Goal: Navigation & Orientation: Find specific page/section

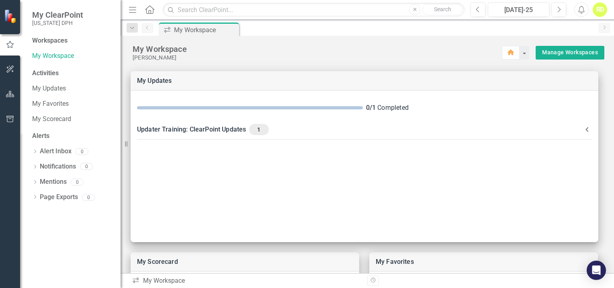
click at [9, 70] on icon "button" at bounding box center [10, 69] width 8 height 6
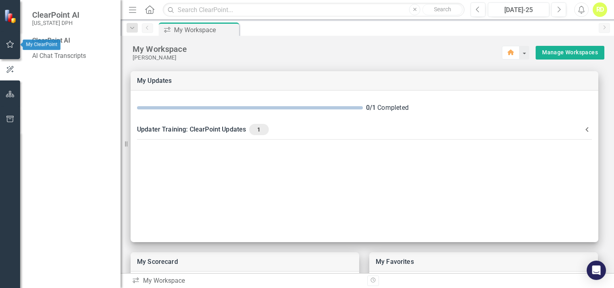
click at [8, 47] on icon "button" at bounding box center [10, 44] width 8 height 7
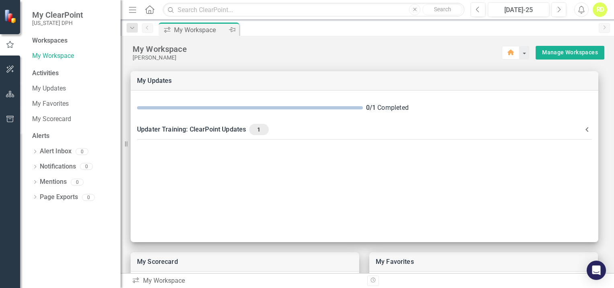
click at [182, 29] on div "My Workspace" at bounding box center [200, 30] width 53 height 10
click at [58, 43] on div "Workspaces" at bounding box center [49, 40] width 35 height 9
click at [53, 39] on div "Workspaces" at bounding box center [49, 40] width 35 height 9
click at [6, 100] on button "button" at bounding box center [10, 94] width 18 height 17
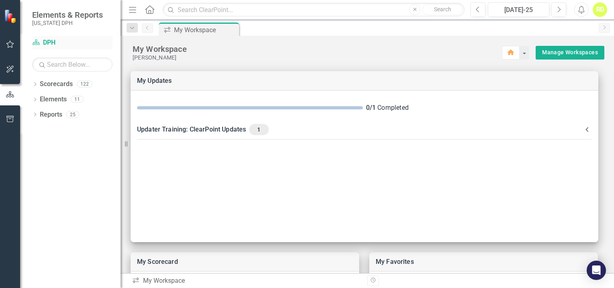
click at [50, 47] on link "Scorecard DPH" at bounding box center [72, 42] width 80 height 9
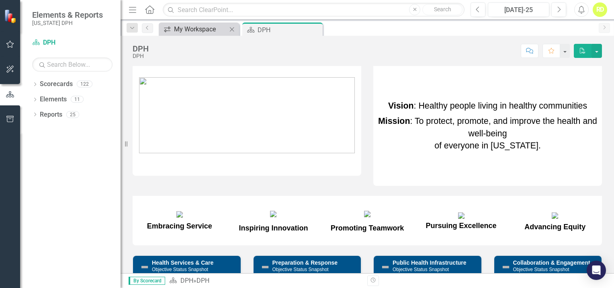
click at [189, 25] on div "My Workspace" at bounding box center [200, 29] width 53 height 10
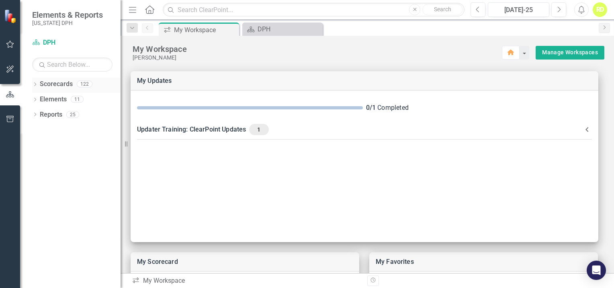
click at [39, 88] on div "Dropdown Scorecards 122" at bounding box center [76, 85] width 88 height 15
click at [50, 87] on link "Scorecards" at bounding box center [56, 84] width 33 height 9
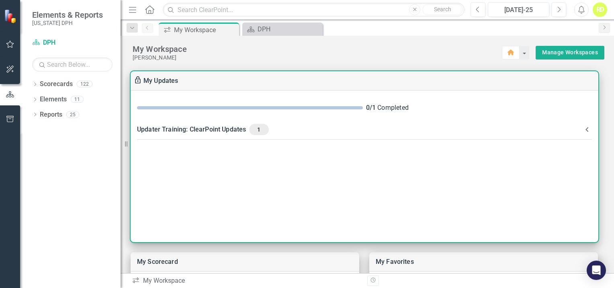
click at [211, 129] on div "Updater Training: ClearPoint Updates 1" at bounding box center [359, 129] width 445 height 11
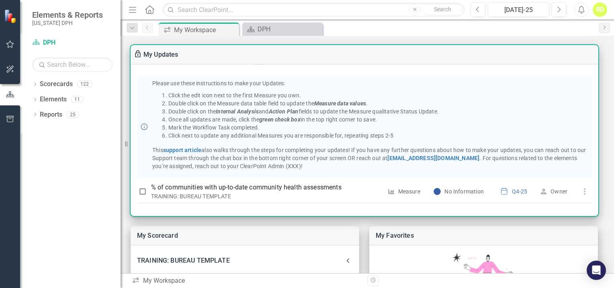
scroll to position [40, 0]
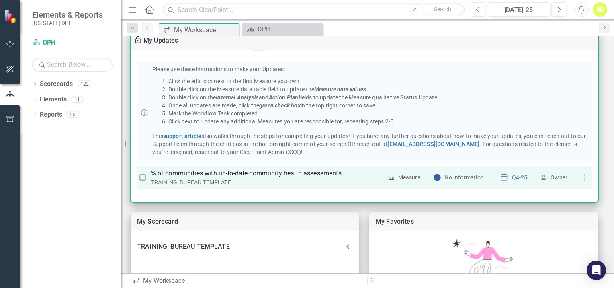
click at [142, 180] on input "checkbox" at bounding box center [143, 177] width 8 height 8
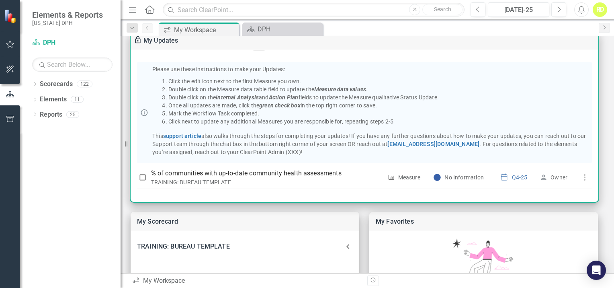
checkbox input "true"
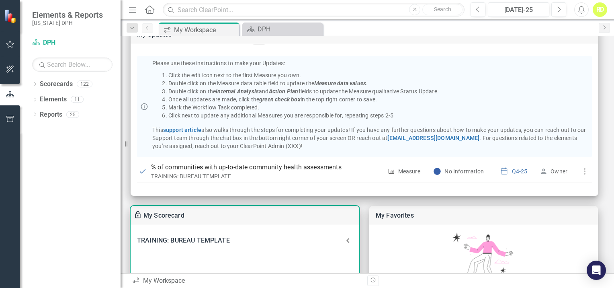
scroll to position [0, 0]
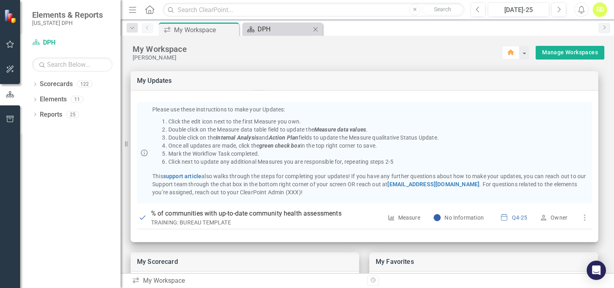
click at [268, 29] on div "DPH" at bounding box center [284, 29] width 53 height 10
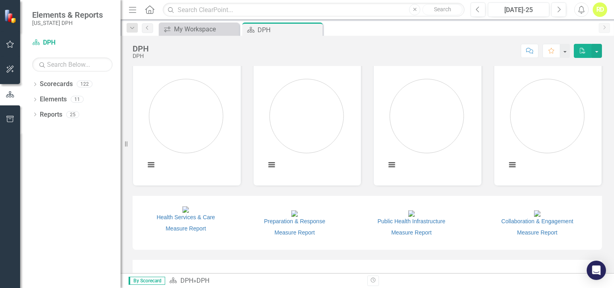
scroll to position [442, 0]
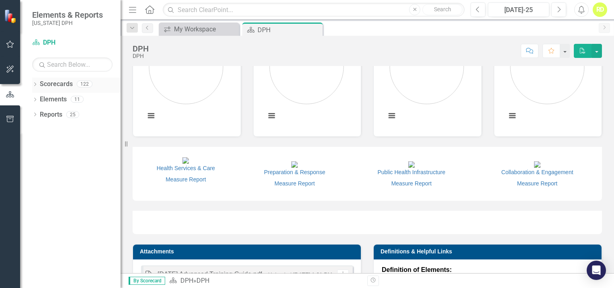
click at [49, 86] on link "Scorecards" at bounding box center [56, 84] width 33 height 9
click at [37, 84] on icon "Dropdown" at bounding box center [35, 85] width 6 height 4
click at [53, 98] on link "DPH" at bounding box center [82, 99] width 76 height 9
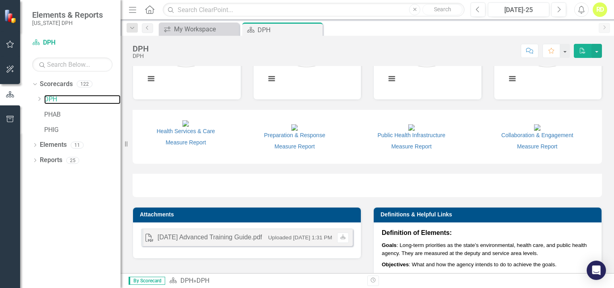
scroll to position [482, 0]
